Goal: Task Accomplishment & Management: Manage account settings

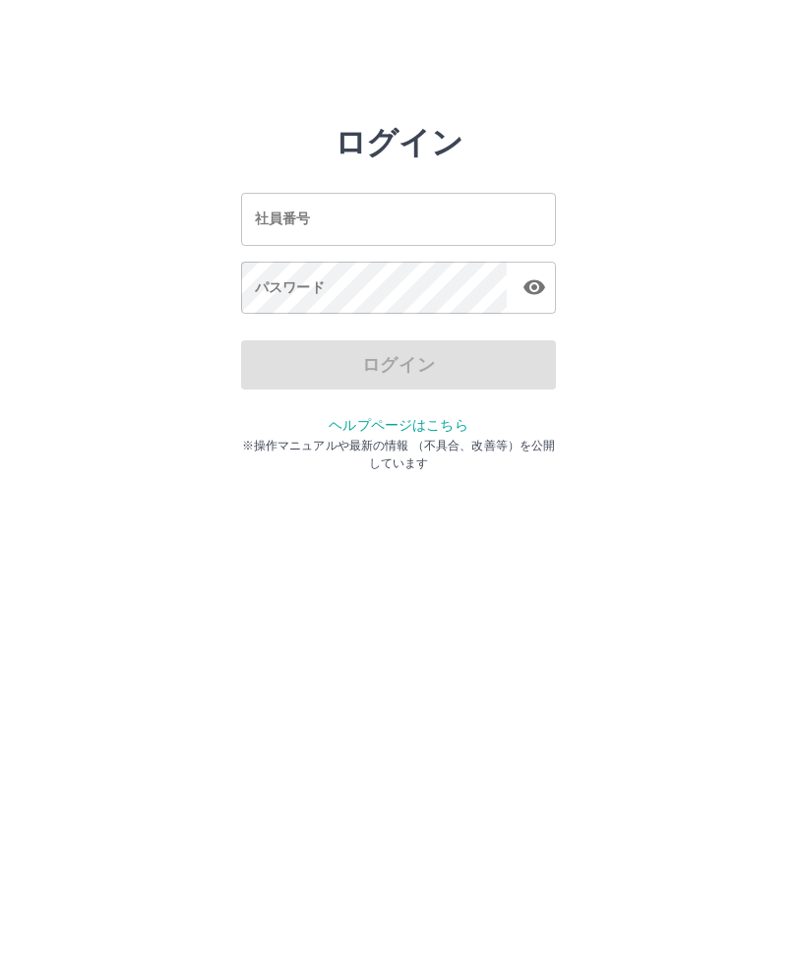
click at [500, 225] on input "社員番号" at bounding box center [398, 219] width 315 height 52
type input "*******"
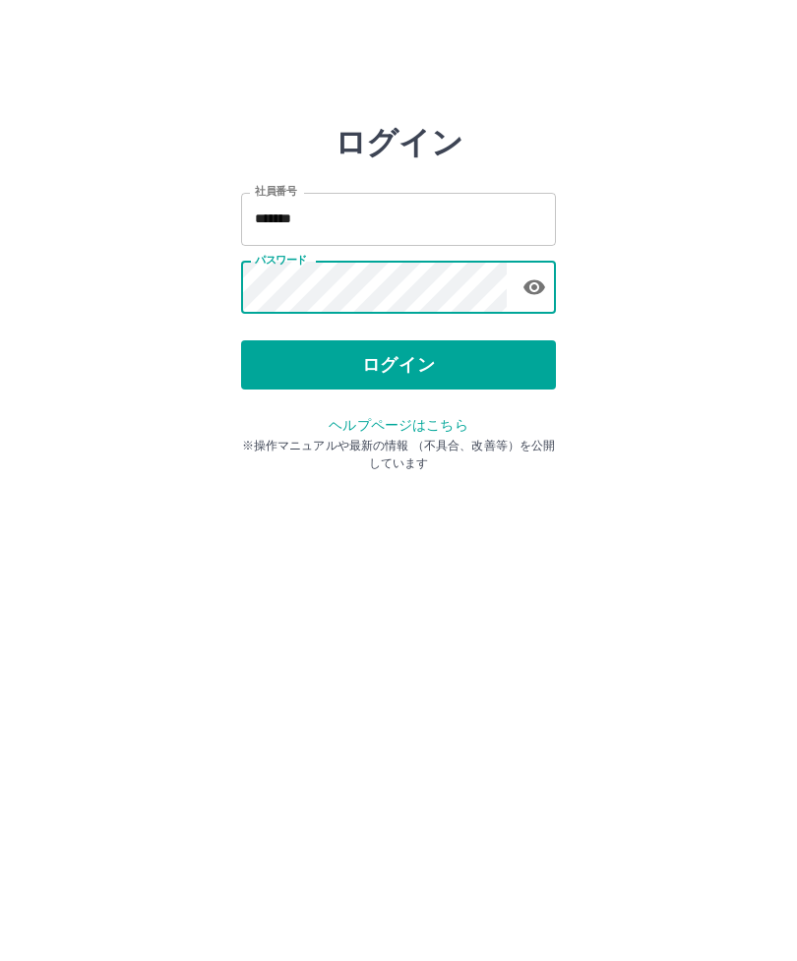
click at [444, 366] on button "ログイン" at bounding box center [398, 364] width 315 height 49
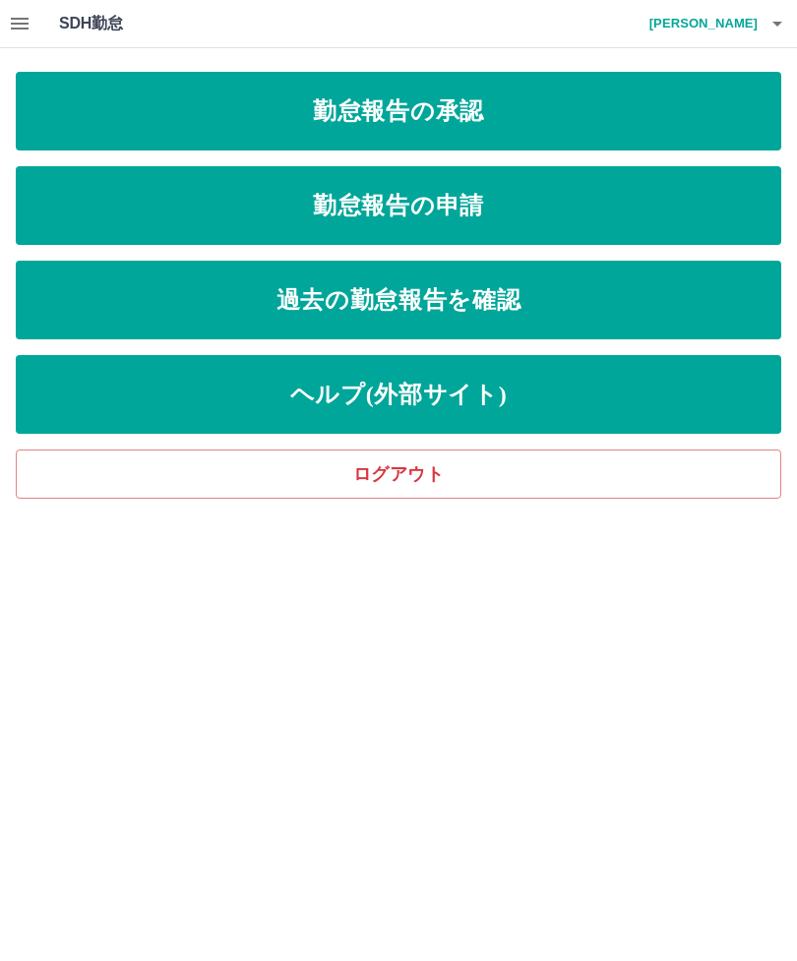
click at [468, 110] on link "勤怠報告の承認" at bounding box center [398, 111] width 765 height 79
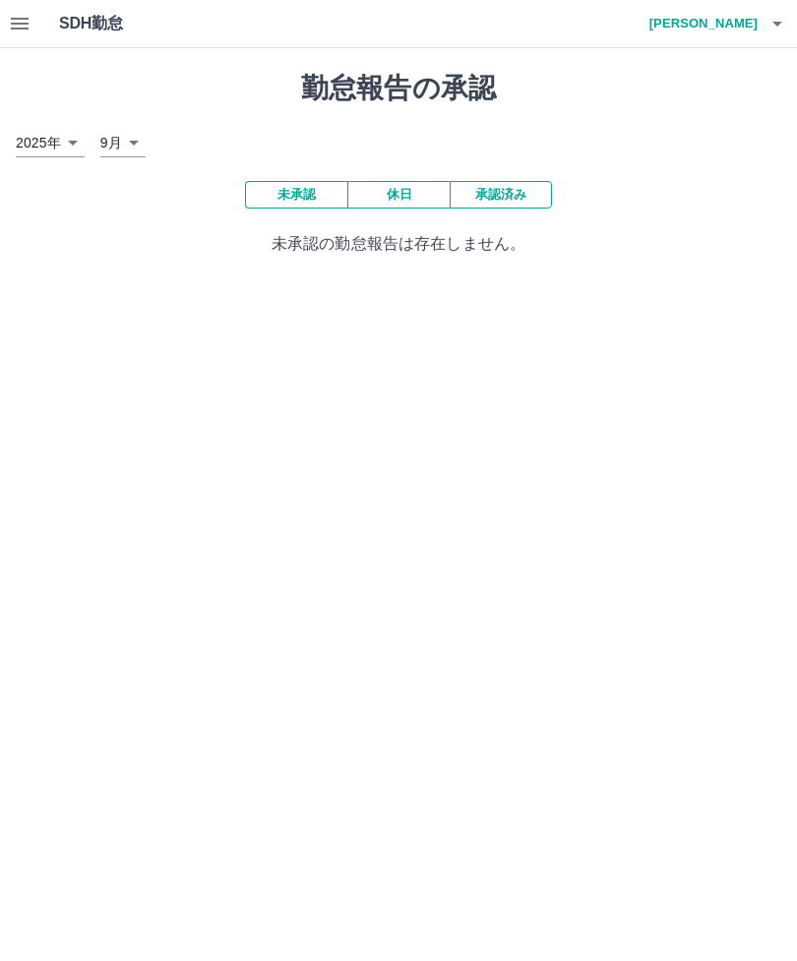
click at [10, 17] on icon "button" at bounding box center [20, 24] width 24 height 24
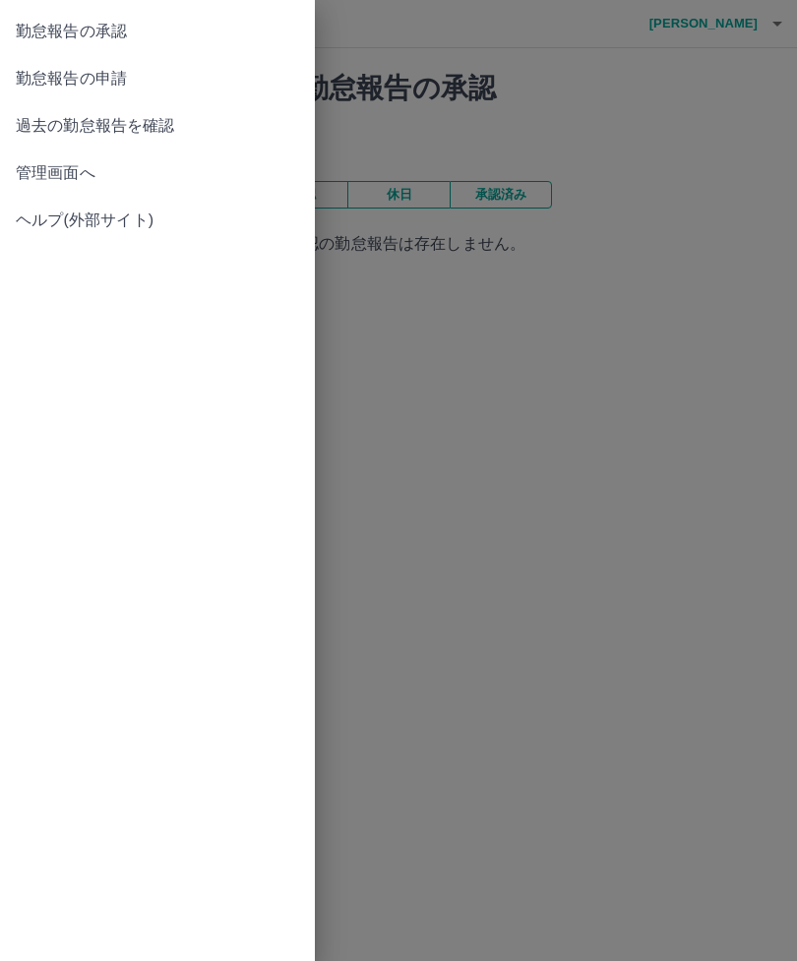
click at [67, 157] on link "管理画面へ" at bounding box center [157, 173] width 315 height 47
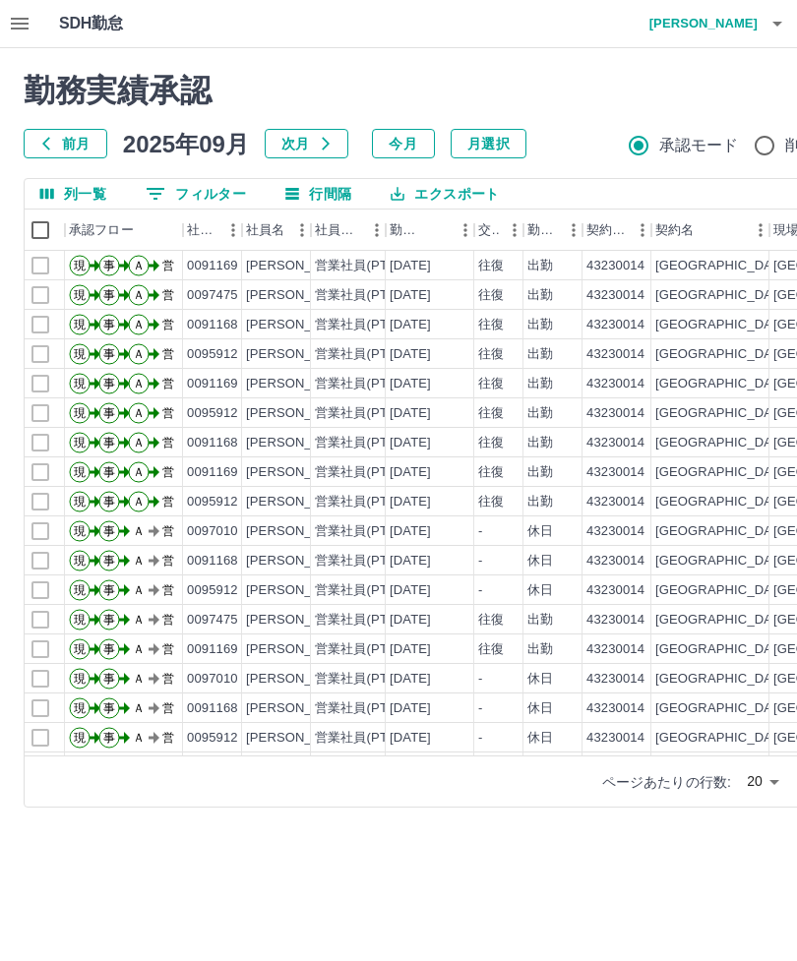
scroll to position [0, 9]
click at [16, 19] on icon "button" at bounding box center [20, 24] width 18 height 12
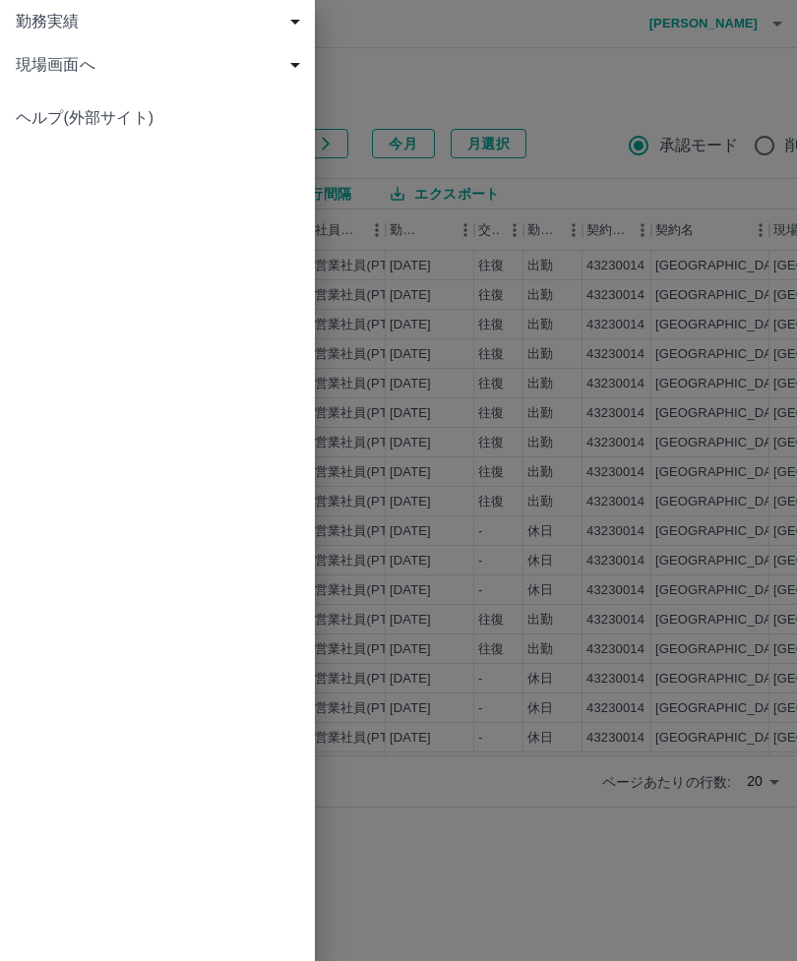
click at [61, 74] on span "現場画面へ" at bounding box center [161, 65] width 291 height 24
click at [80, 109] on span "現場画面へ" at bounding box center [167, 108] width 264 height 24
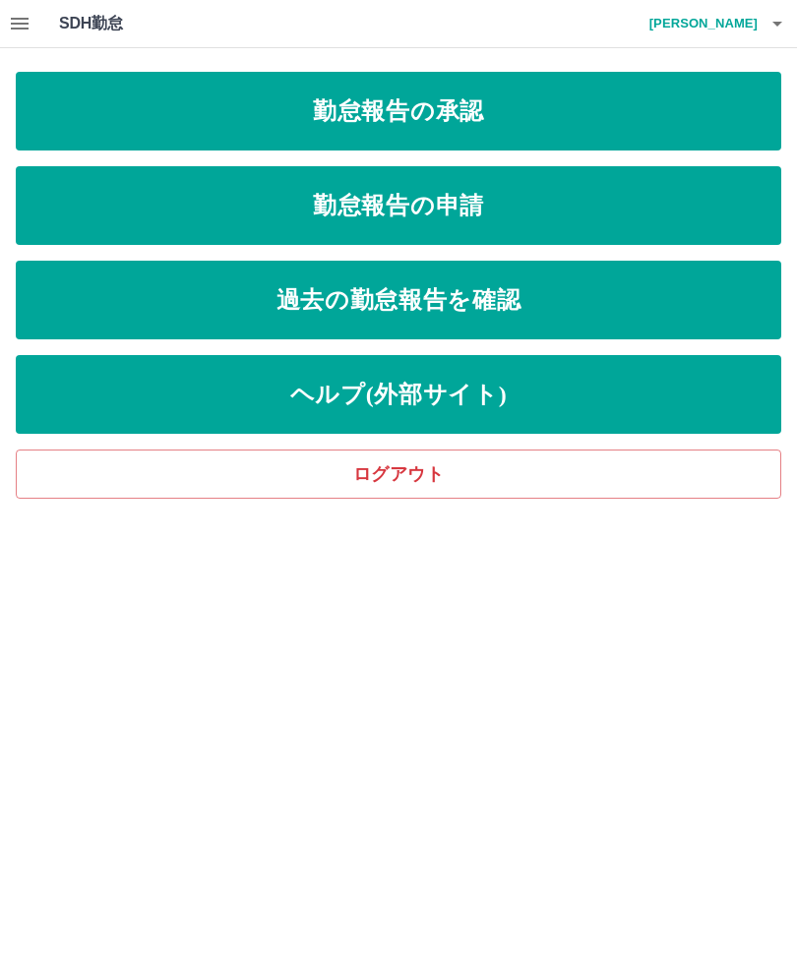
click at [540, 99] on link "勤怠報告の承認" at bounding box center [398, 111] width 765 height 79
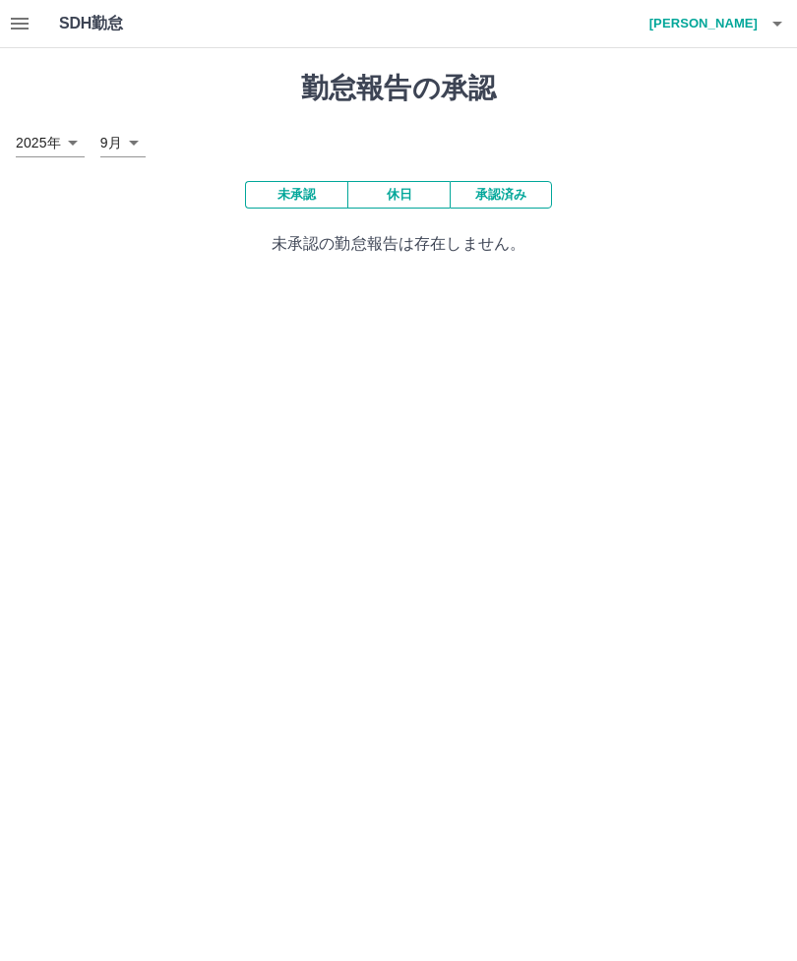
click at [710, 21] on h4 "小野　美津子" at bounding box center [698, 23] width 118 height 47
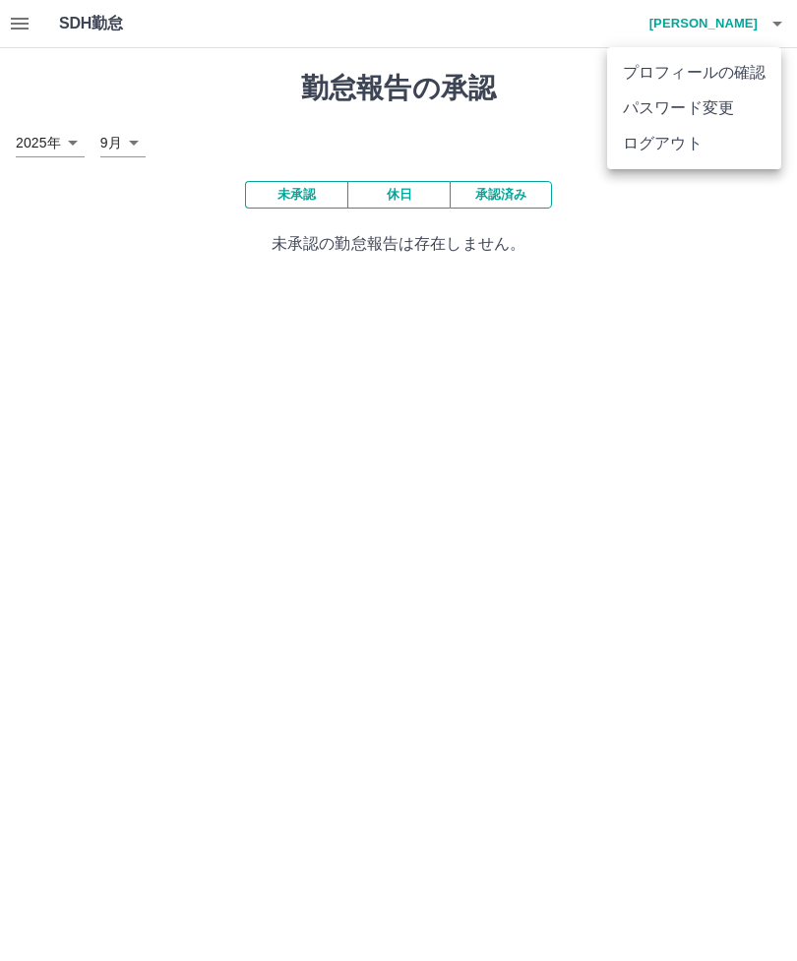
click at [651, 152] on li "ログアウト" at bounding box center [694, 143] width 174 height 35
